Goal: Transaction & Acquisition: Obtain resource

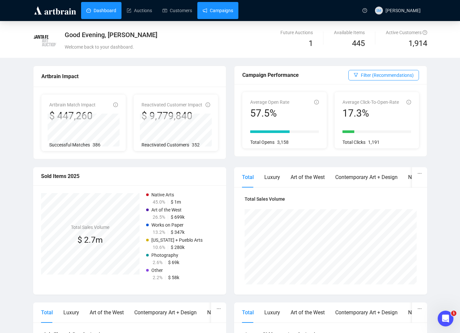
click at [221, 11] on link "Campaigns" at bounding box center [217, 10] width 31 height 17
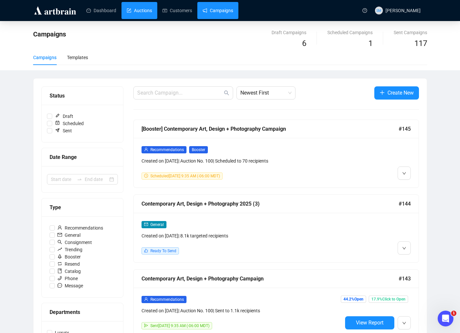
click at [138, 13] on link "Auctions" at bounding box center [139, 10] width 25 height 17
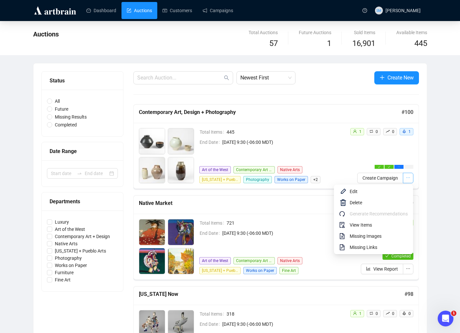
click at [411, 178] on button "button" at bounding box center [408, 178] width 11 height 11
click at [353, 225] on span "View Items" at bounding box center [378, 224] width 58 height 7
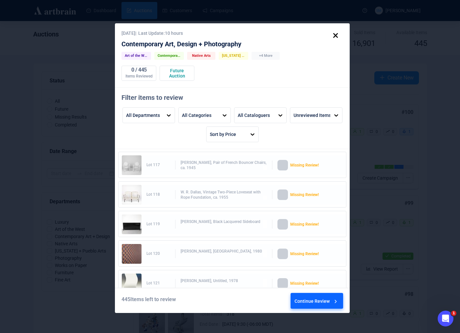
scroll to position [3360, 0]
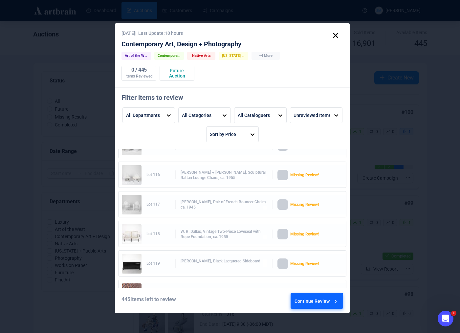
click at [202, 212] on div "Lot 117 FranÁoise Carré, Pair of French Bouncer Chairs, ca. 1945 Missing Review!" at bounding box center [232, 205] width 221 height 20
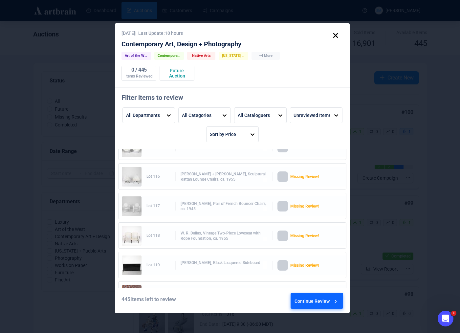
click at [282, 206] on div at bounding box center [282, 206] width 11 height 11
click at [198, 205] on div "[PERSON_NAME], Pair of French Bouncer Chairs, ca. 1945" at bounding box center [223, 205] width 87 height 10
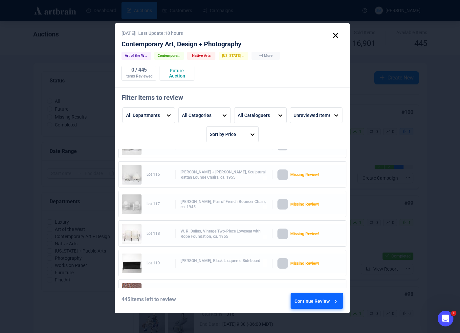
scroll to position [3359, 0]
click at [310, 297] on div "Continue Review" at bounding box center [316, 302] width 44 height 18
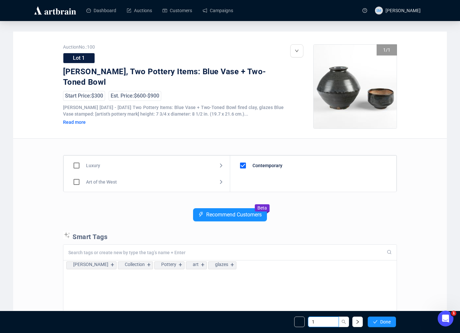
click at [325, 321] on input "1" at bounding box center [323, 321] width 31 height 11
type input "117"
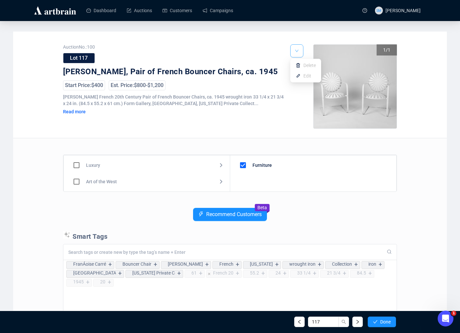
click at [296, 51] on icon "down" at bounding box center [297, 51] width 4 height 4
click at [302, 76] on li "Edit" at bounding box center [305, 76] width 28 height 11
click at [151, 81] on div "Est. Price: $800 - $1,200" at bounding box center [137, 85] width 57 height 10
click at [77, 111] on div "Read more" at bounding box center [100, 112] width 75 height 6
click at [292, 50] on button "button" at bounding box center [296, 50] width 13 height 13
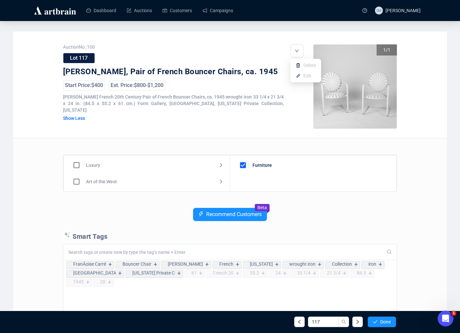
click at [299, 65] on img at bounding box center [297, 65] width 5 height 5
click at [299, 74] on img at bounding box center [297, 75] width 5 height 5
click at [246, 61] on div "Lot 117" at bounding box center [173, 58] width 221 height 11
click at [135, 8] on link "Auctions" at bounding box center [139, 10] width 25 height 17
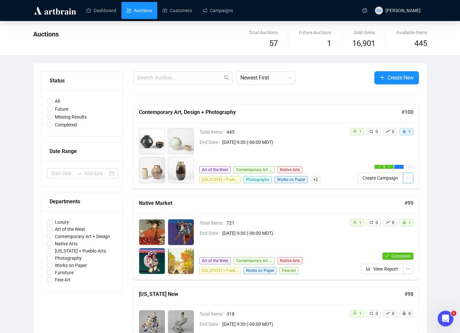
click at [410, 178] on icon "ellipsis" at bounding box center [408, 177] width 5 height 5
click at [406, 177] on icon "ellipsis" at bounding box center [408, 177] width 5 height 5
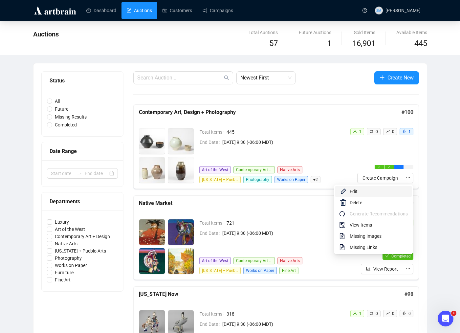
click at [358, 195] on li "Edit" at bounding box center [373, 191] width 76 height 11
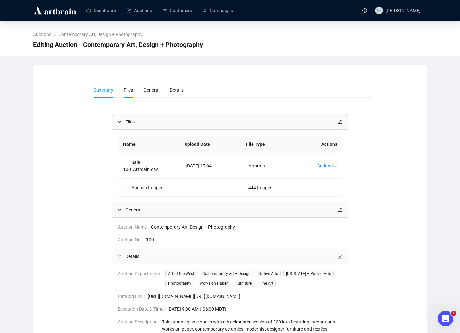
click at [129, 90] on span "Files" at bounding box center [128, 89] width 9 height 5
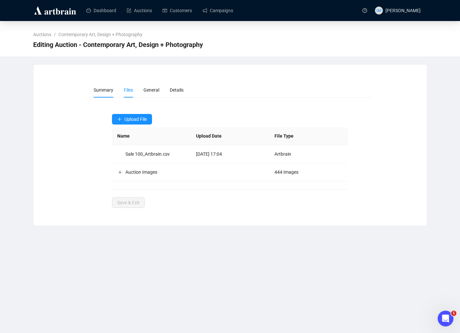
click at [106, 90] on span "Summary" at bounding box center [104, 89] width 20 height 5
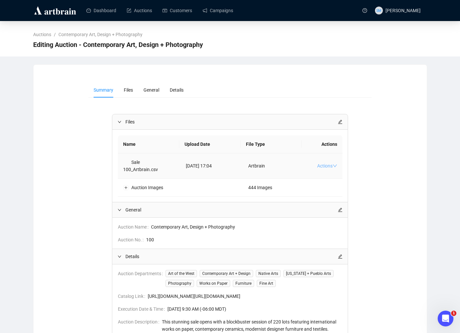
click at [333, 165] on icon "down" at bounding box center [334, 165] width 5 height 5
click at [334, 177] on span "Download" at bounding box center [334, 176] width 27 height 7
